Goal: Find specific page/section: Find specific page/section

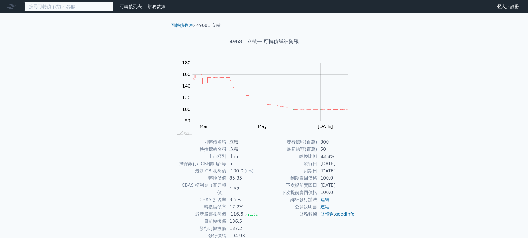
drag, startPoint x: 0, startPoint y: 0, endPoint x: 46, endPoint y: 7, distance: 46.9
click at [47, 7] on input at bounding box center [68, 6] width 89 height 9
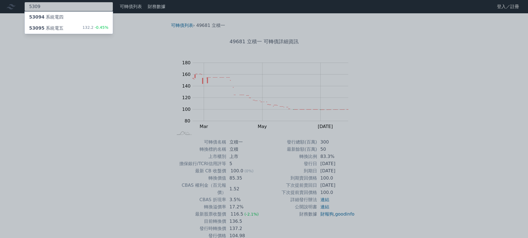
type input "5309"
click at [81, 30] on div "53095 系統電五 132.2 -0.45%" at bounding box center [69, 28] width 88 height 11
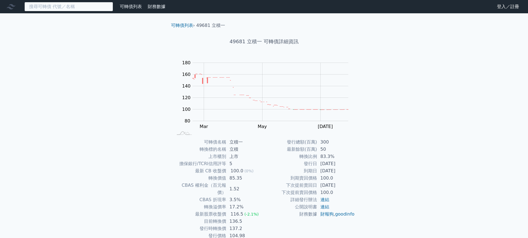
drag, startPoint x: 0, startPoint y: 0, endPoint x: 72, endPoint y: 9, distance: 72.6
click at [72, 9] on input at bounding box center [68, 6] width 89 height 9
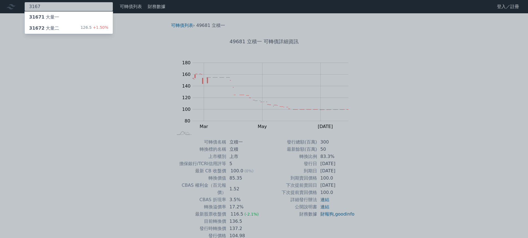
type input "3167"
click at [58, 29] on div "31672 大量二 126.5 +1.50%" at bounding box center [69, 28] width 88 height 11
